Goal: Information Seeking & Learning: Learn about a topic

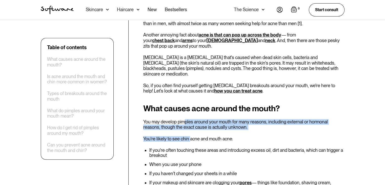
drag, startPoint x: 188, startPoint y: 111, endPoint x: 189, endPoint y: 130, distance: 19.3
click at [189, 136] on p "You're likely to see chin acne and mouth acne:" at bounding box center [243, 139] width 201 height 6
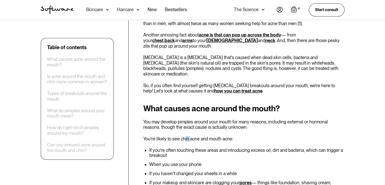
drag, startPoint x: 186, startPoint y: 126, endPoint x: 183, endPoint y: 126, distance: 3.0
click at [183, 136] on p "You're likely to see chin acne and mouth acne:" at bounding box center [243, 139] width 201 height 6
click at [196, 171] on li "If you haven't changed your sheets in a while" at bounding box center [246, 173] width 195 height 5
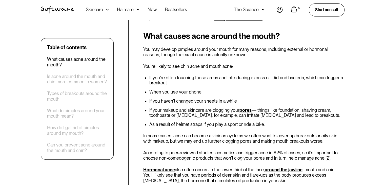
scroll to position [272, 0]
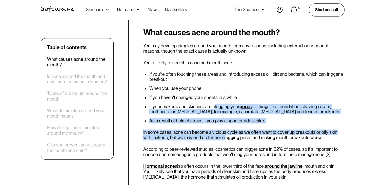
drag, startPoint x: 214, startPoint y: 94, endPoint x: 215, endPoint y: 127, distance: 32.4
click at [215, 127] on div "What causes acne around the mouth? You may develop pimples around your mouth fo…" at bounding box center [243, 129] width 201 height 203
click at [215, 129] on p "In some cases, acne can become a vicious cycle as we often want to cover up bre…" at bounding box center [243, 134] width 201 height 11
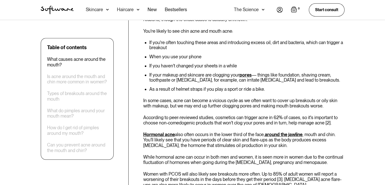
scroll to position [323, 0]
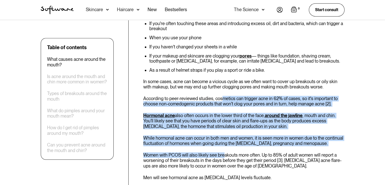
drag, startPoint x: 221, startPoint y: 88, endPoint x: 223, endPoint y: 137, distance: 49.4
click at [223, 137] on div "What causes acne around the mouth? You may develop pimples around your mouth fo…" at bounding box center [243, 78] width 201 height 203
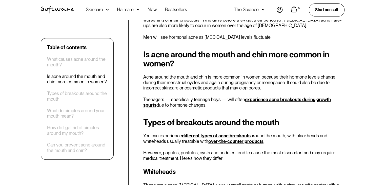
scroll to position [475, 0]
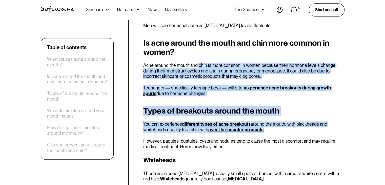
drag, startPoint x: 203, startPoint y: 53, endPoint x: 285, endPoint y: 120, distance: 105.6
click at [284, 121] on p "You can experience different types of acne breakouts around the mouth, with bla…" at bounding box center [243, 126] width 201 height 11
